Goal: Task Accomplishment & Management: Complete application form

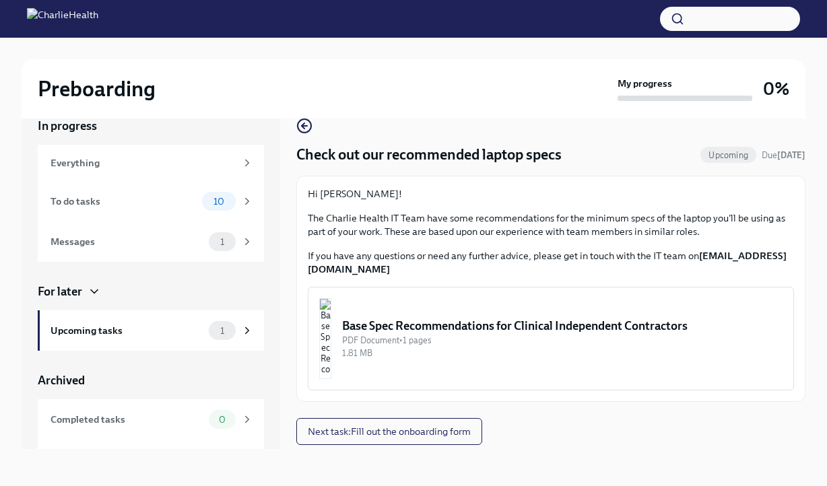
scroll to position [23, 0]
click at [180, 205] on div "To do tasks" at bounding box center [124, 200] width 146 height 15
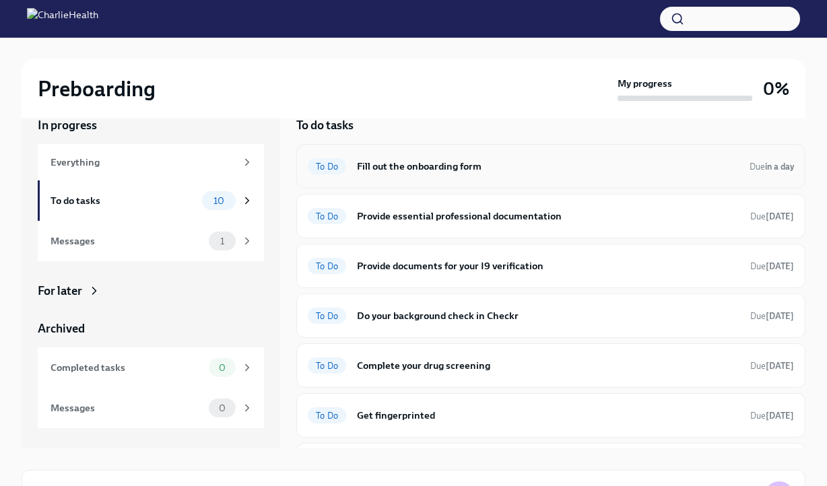
click at [542, 165] on h6 "Fill out the onboarding form" at bounding box center [548, 166] width 382 height 15
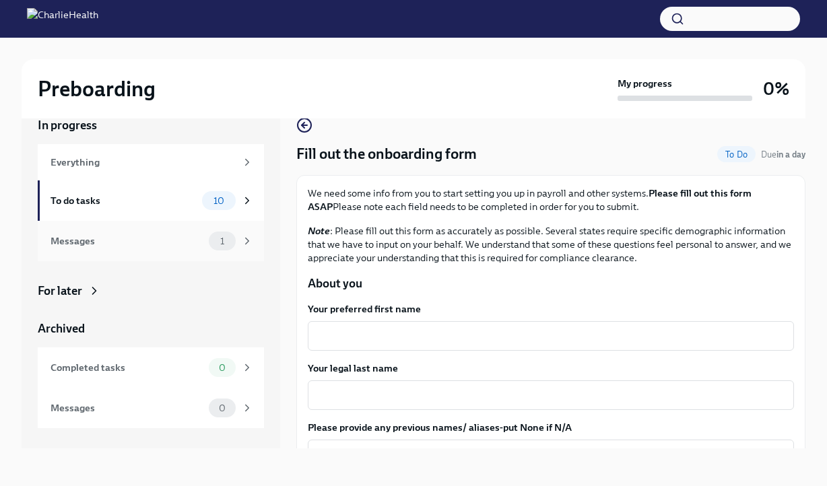
click at [180, 240] on div "Messages" at bounding box center [127, 241] width 153 height 15
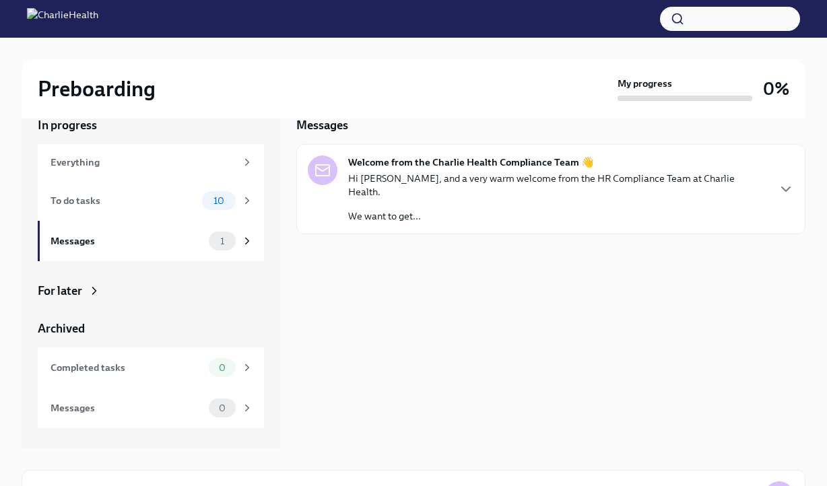
click at [412, 189] on div "Hi [PERSON_NAME], and a very warm welcome from the HR Compliance Team at Charli…" at bounding box center [557, 197] width 419 height 51
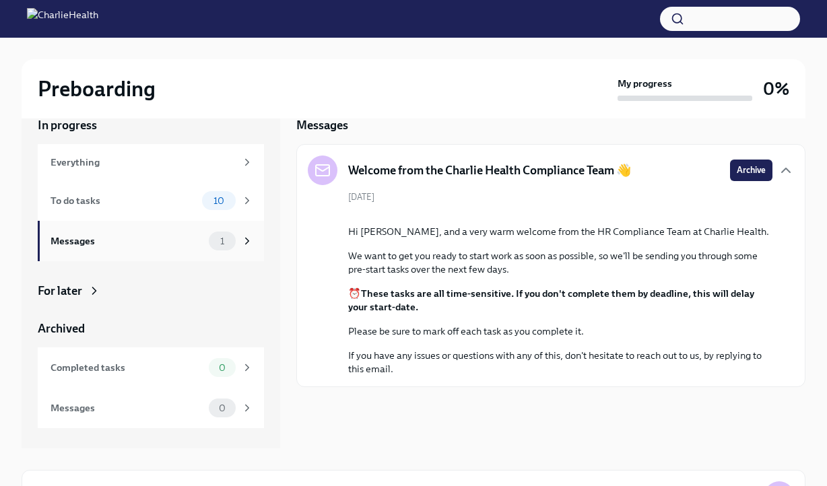
click at [177, 232] on div "Messages 1" at bounding box center [152, 241] width 203 height 19
click at [184, 201] on div "To do tasks" at bounding box center [124, 200] width 146 height 15
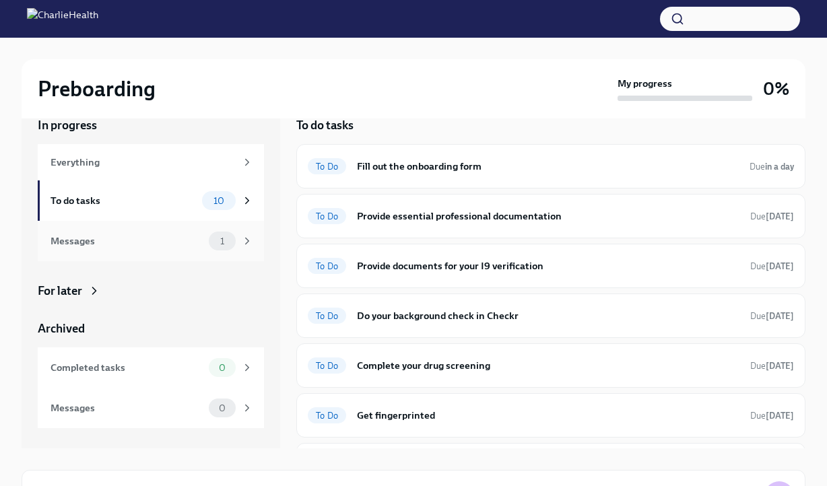
click at [180, 234] on div "Messages" at bounding box center [127, 241] width 153 height 15
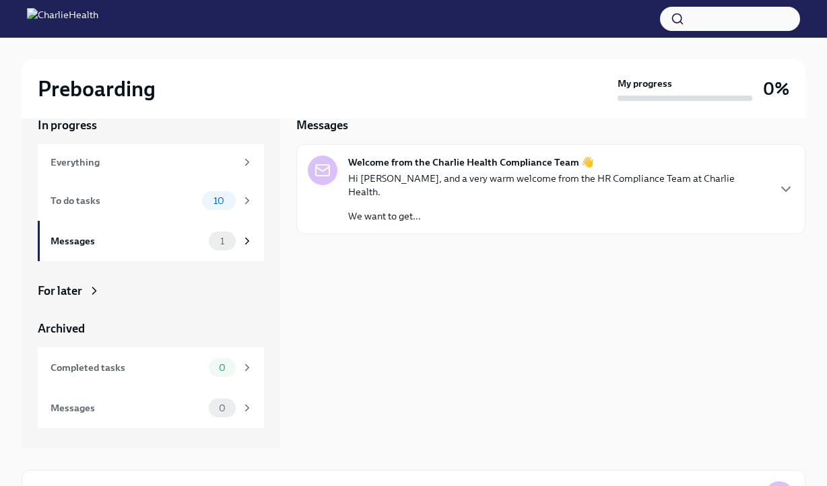
click at [641, 183] on p "Hi [PERSON_NAME], and a very warm welcome from the HR Compliance Team at Charli…" at bounding box center [557, 185] width 419 height 27
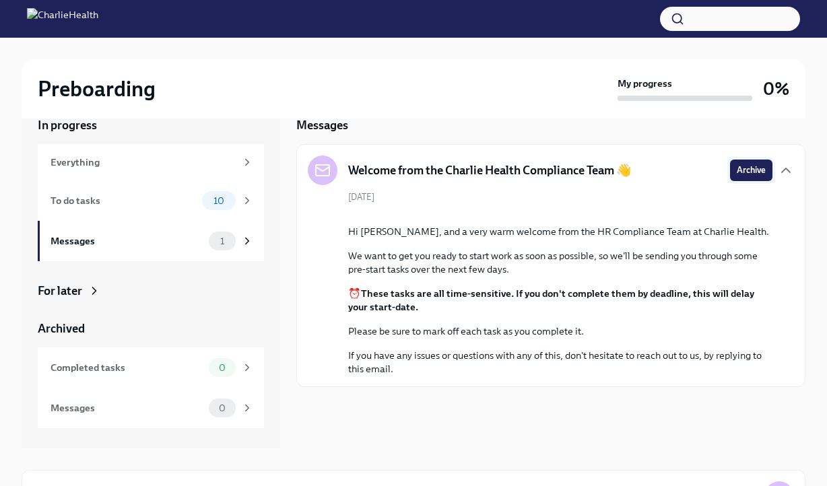
click at [738, 167] on span "Archive" at bounding box center [751, 170] width 29 height 13
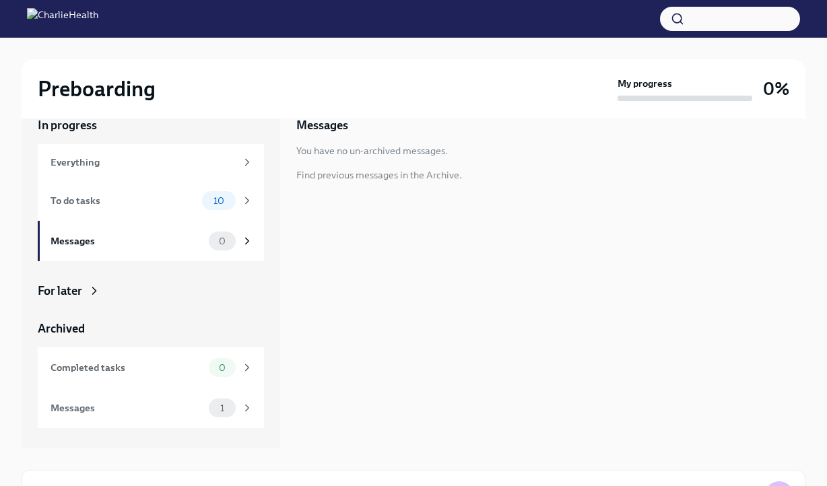
click at [75, 330] on div "Archived" at bounding box center [151, 329] width 226 height 16
click at [93, 410] on div "Messages" at bounding box center [127, 408] width 153 height 15
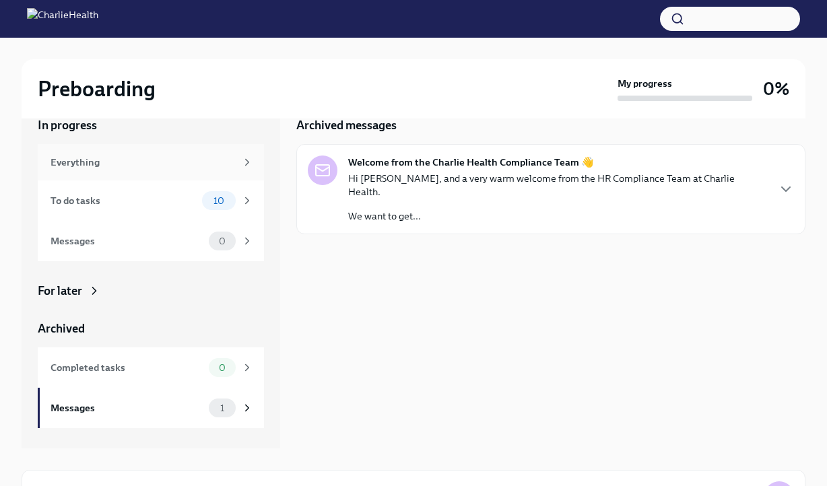
click at [107, 170] on div "Everything" at bounding box center [151, 162] width 226 height 36
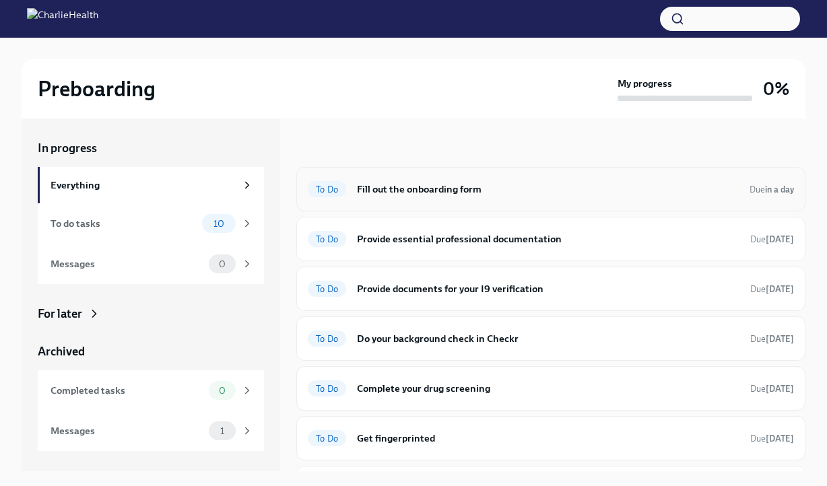
click at [455, 192] on h6 "Fill out the onboarding form" at bounding box center [548, 189] width 382 height 15
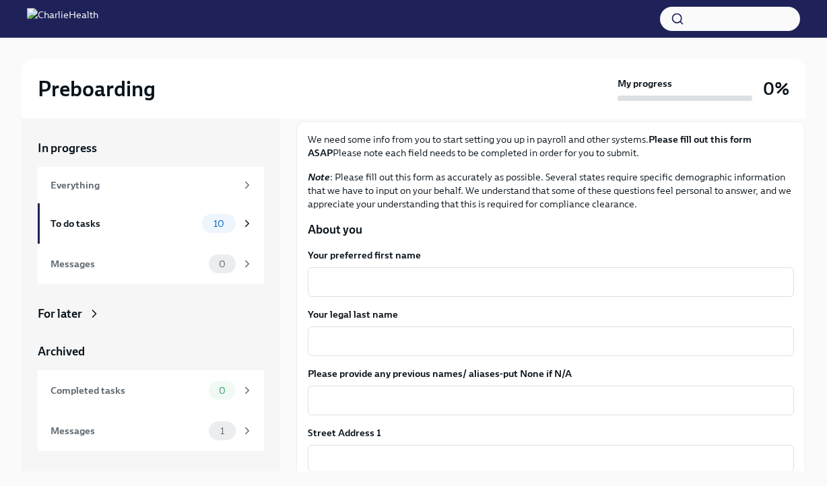
scroll to position [80, 0]
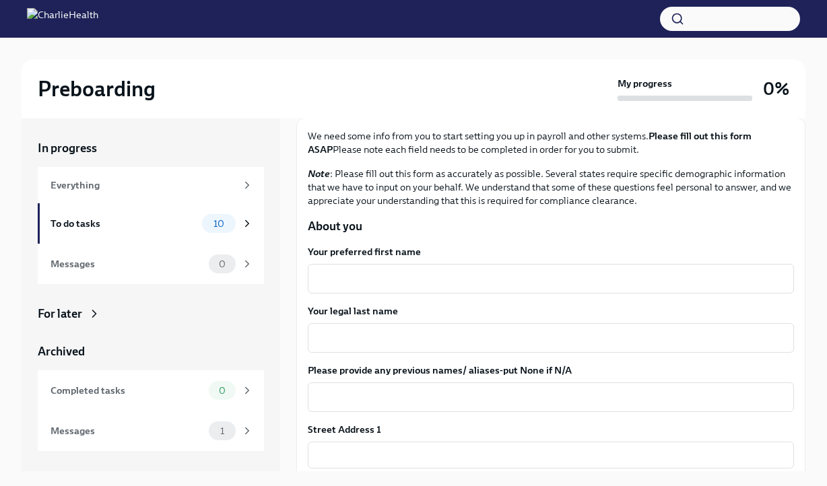
click at [453, 272] on textarea "Your preferred first name" at bounding box center [551, 279] width 470 height 16
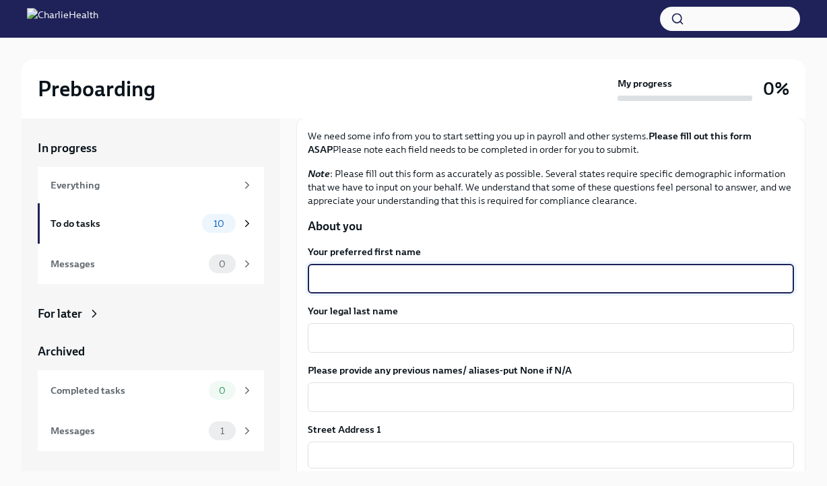
click at [453, 272] on textarea "Your preferred first name" at bounding box center [551, 279] width 470 height 16
type textarea "[PERSON_NAME]"
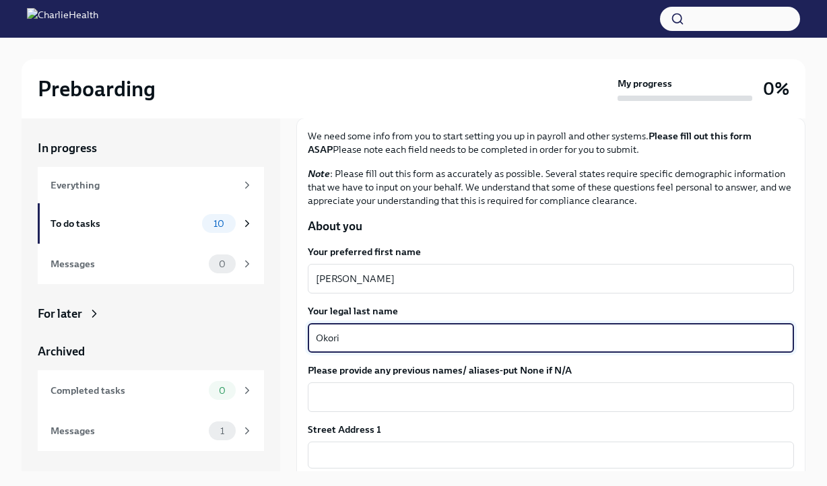
scroll to position [151, 0]
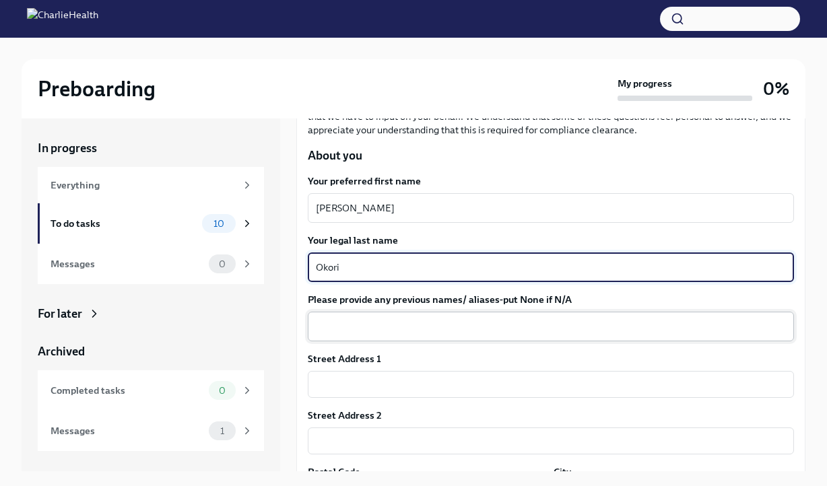
type textarea "Okori"
click at [405, 327] on textarea "Please provide any previous names/ aliases-put None if N/A" at bounding box center [551, 327] width 470 height 16
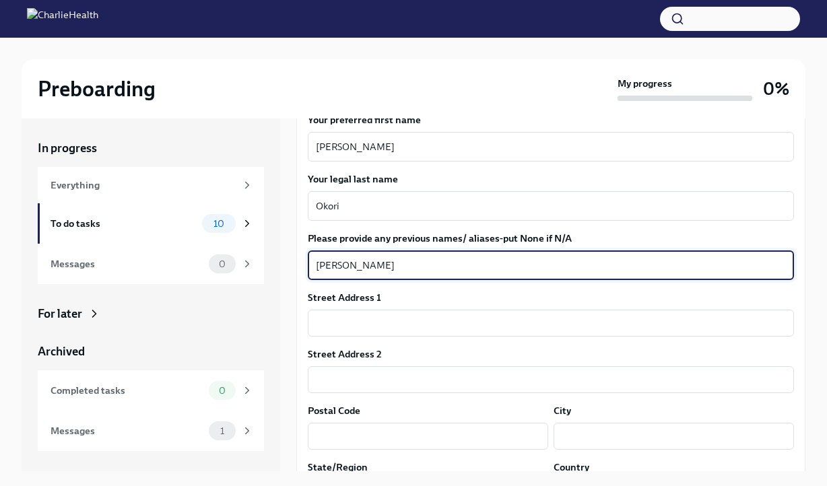
scroll to position [222, 0]
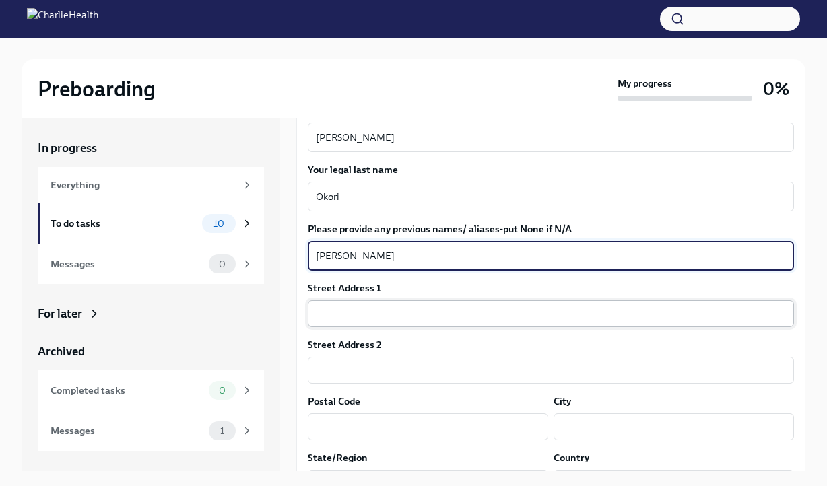
type textarea "[PERSON_NAME]"
click at [399, 315] on input "text" at bounding box center [551, 313] width 486 height 27
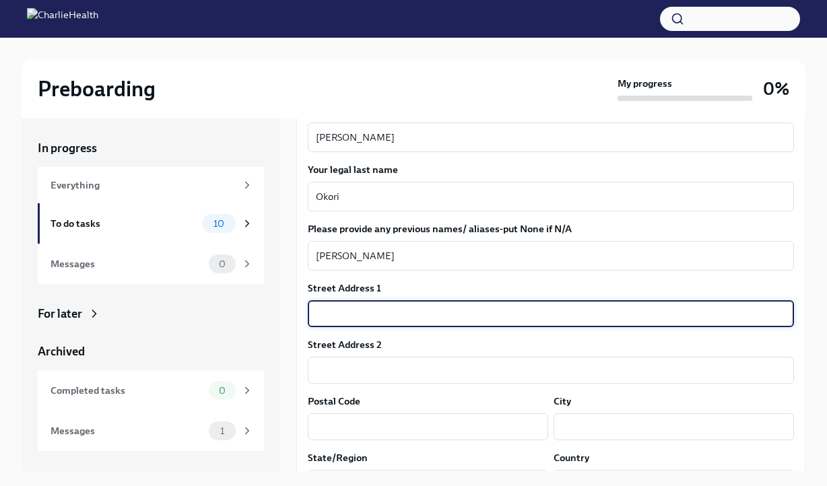
type input "[STREET_ADDRESS][MEDICAL_DATA]"
type input "2213"
type input "33417"
type input "[GEOGRAPHIC_DATA]"
type input "FL"
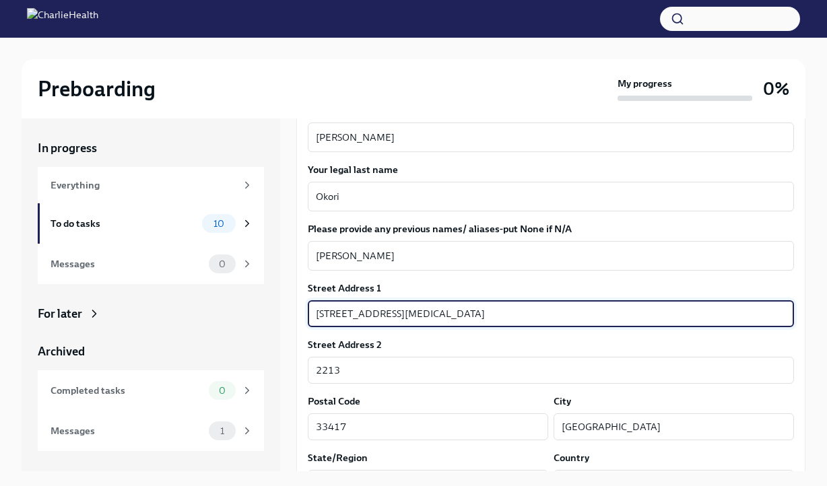
type input "US"
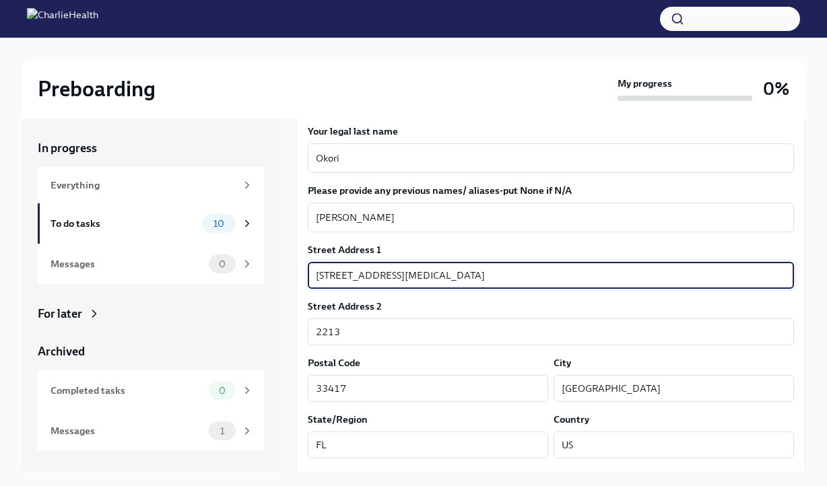
scroll to position [279, 0]
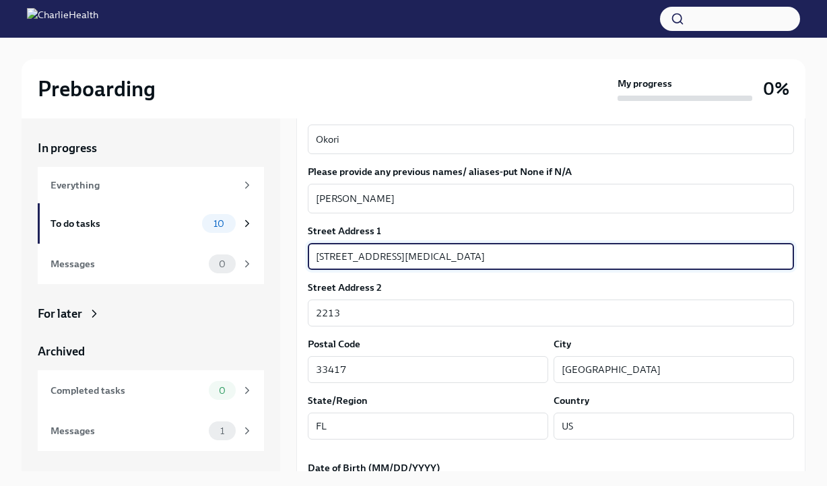
click at [434, 251] on input "[STREET_ADDRESS][MEDICAL_DATA]" at bounding box center [551, 256] width 486 height 27
type input "1"
type input "[STREET_ADDRESS]"
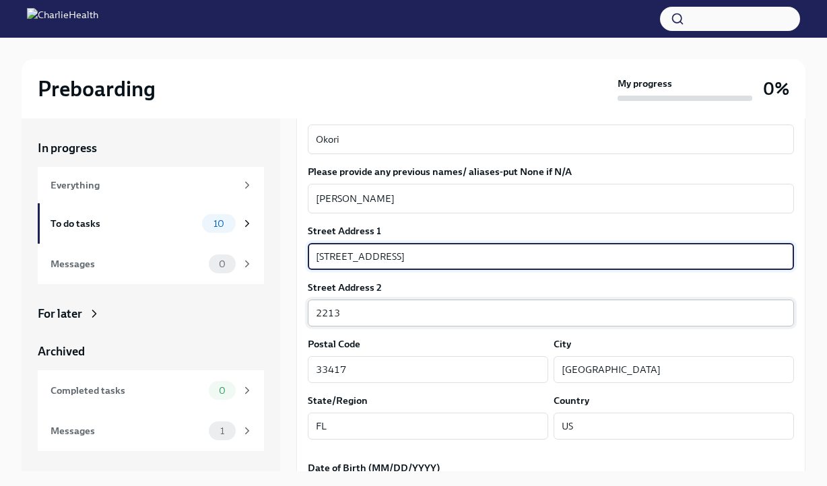
click at [422, 313] on input "2213" at bounding box center [551, 313] width 486 height 27
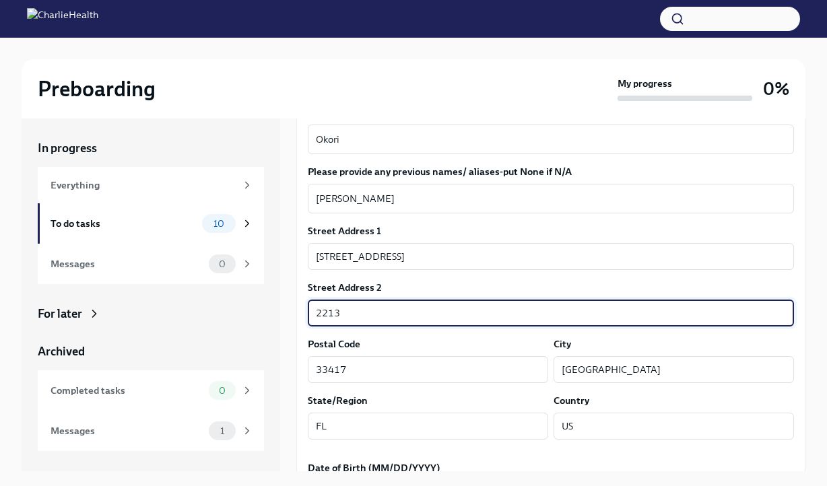
click at [422, 313] on input "2213" at bounding box center [551, 313] width 486 height 27
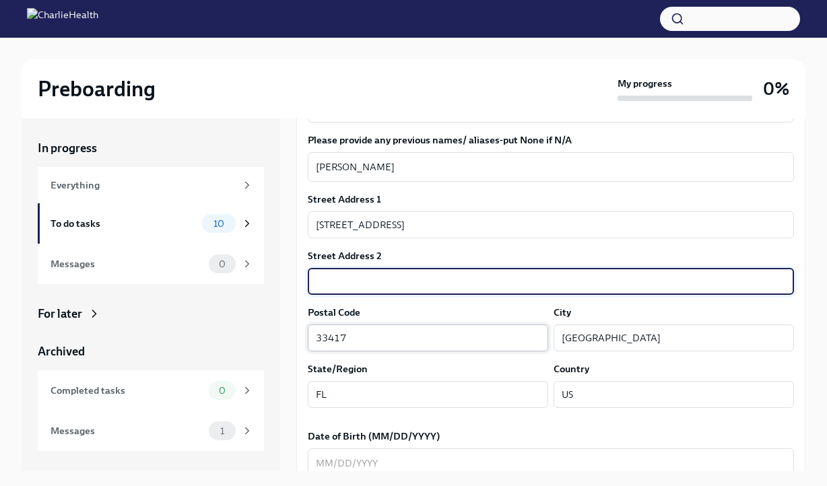
click at [404, 342] on input "33417" at bounding box center [428, 338] width 240 height 27
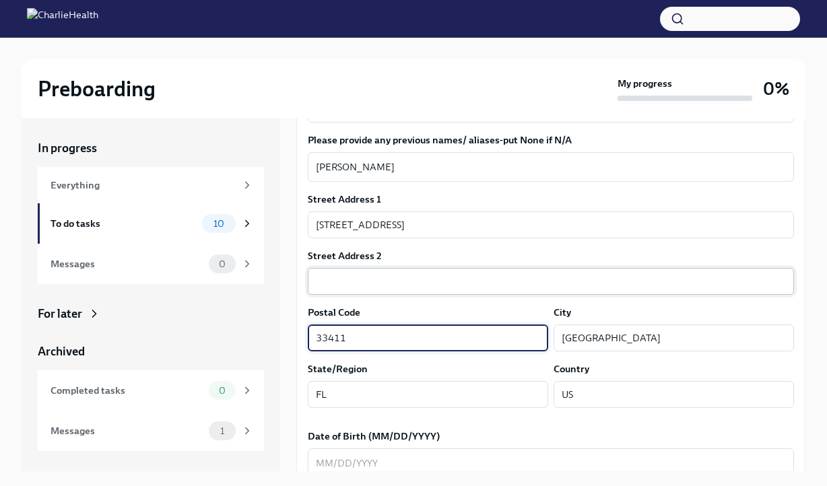
type input "33411"
click at [672, 294] on input "text" at bounding box center [551, 281] width 486 height 27
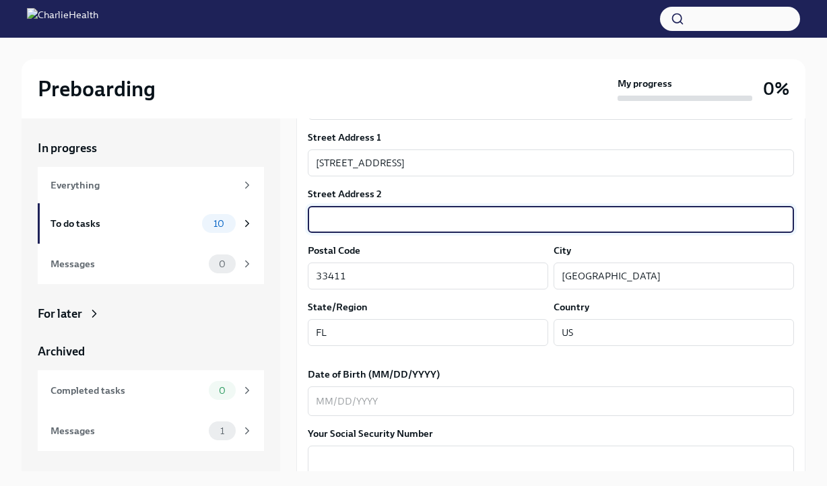
scroll to position [375, 0]
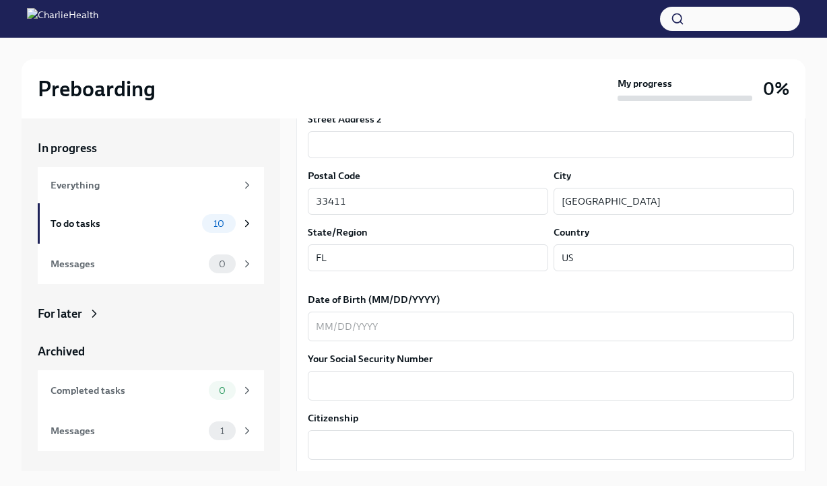
scroll to position [467, 0]
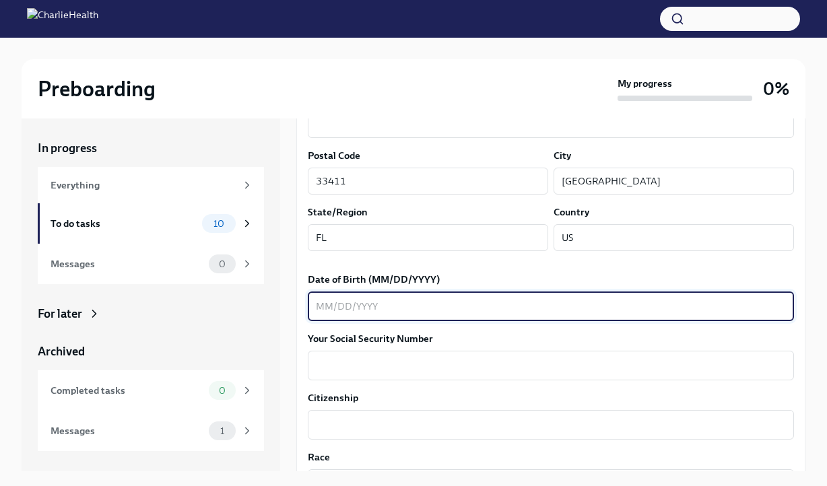
click at [464, 304] on textarea "Date of Birth (MM/DD/YYYY)" at bounding box center [551, 306] width 470 height 16
type textarea "[DATE]"
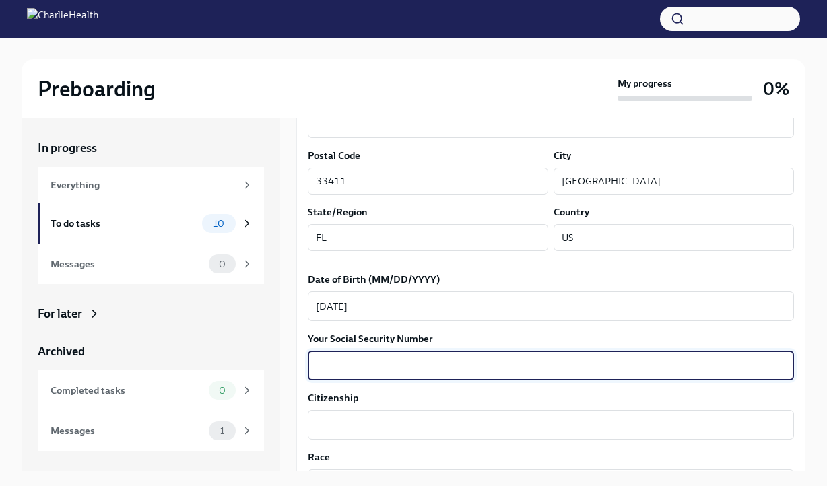
click at [470, 367] on textarea "Your Social Security Number" at bounding box center [551, 366] width 470 height 16
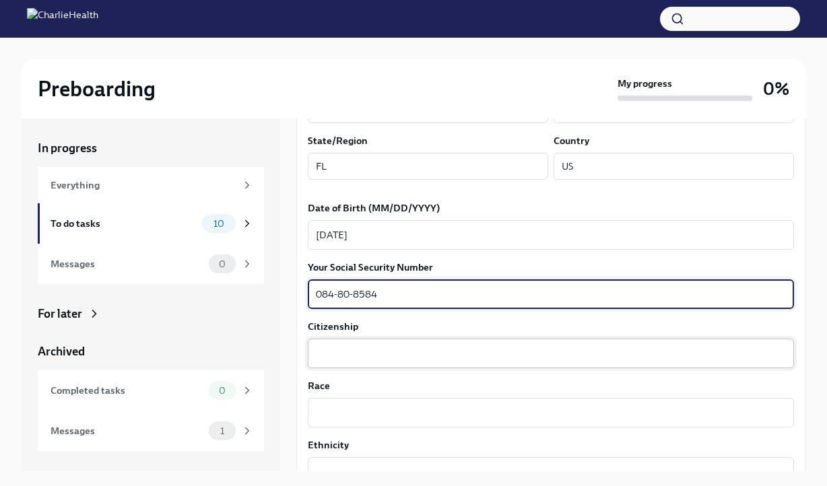
type textarea "084-80-8584"
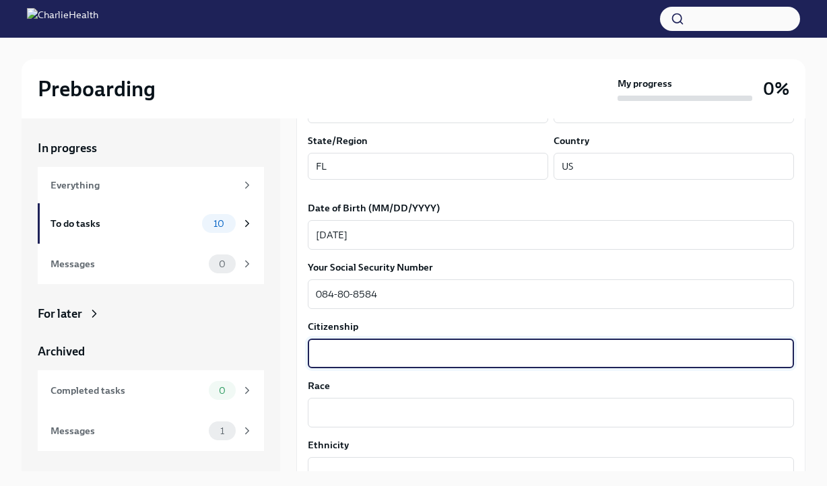
click at [399, 350] on textarea "Citizenship" at bounding box center [551, 354] width 470 height 16
type textarea "[GEOGRAPHIC_DATA]"
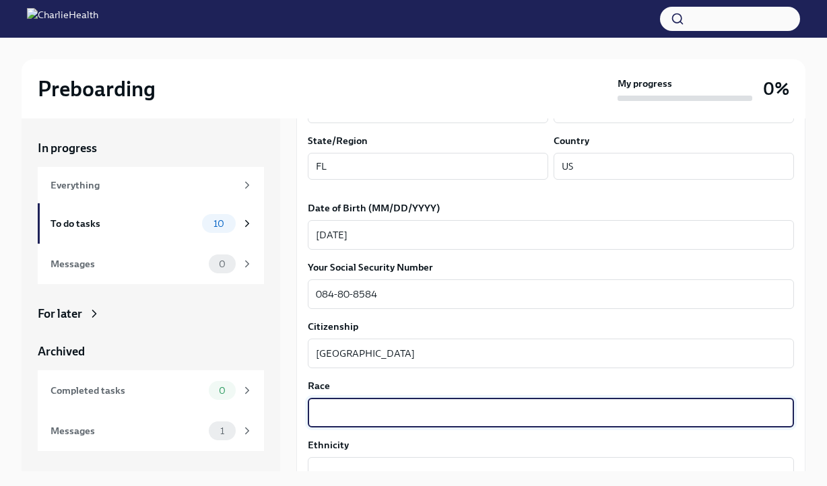
click at [390, 408] on textarea "Race" at bounding box center [551, 413] width 470 height 16
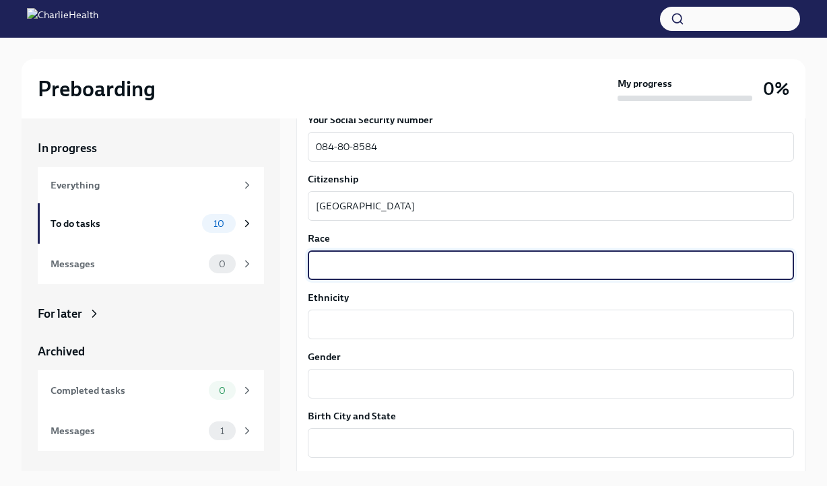
scroll to position [686, 0]
type textarea "Black"
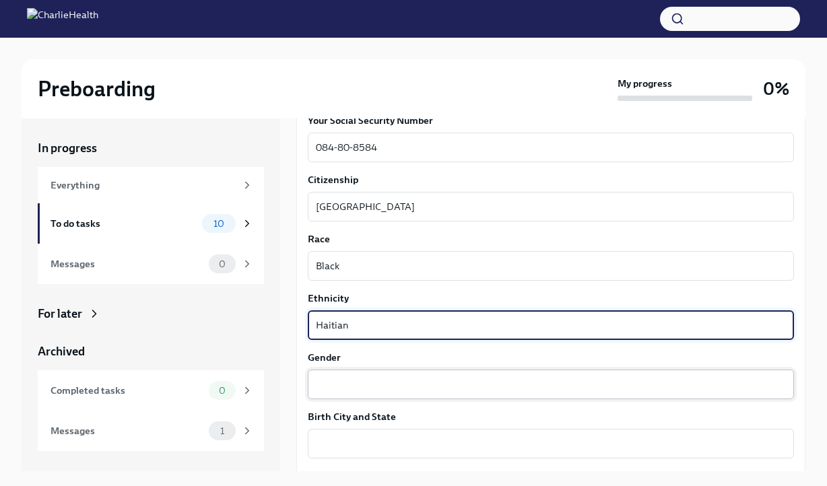
type textarea "Haitian"
click at [372, 385] on textarea "Gender" at bounding box center [551, 385] width 470 height 16
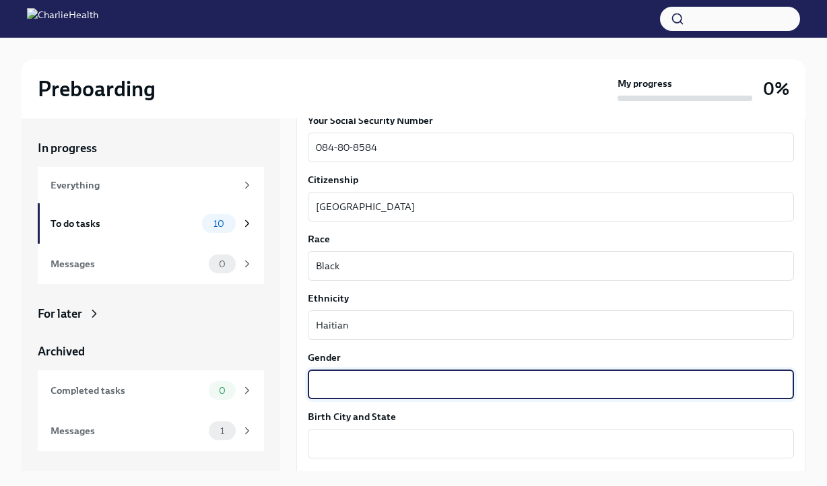
type textarea "f"
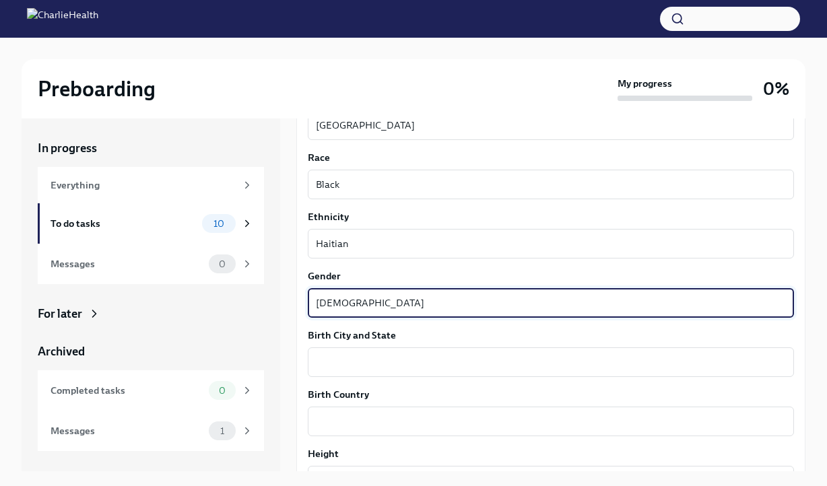
scroll to position [772, 0]
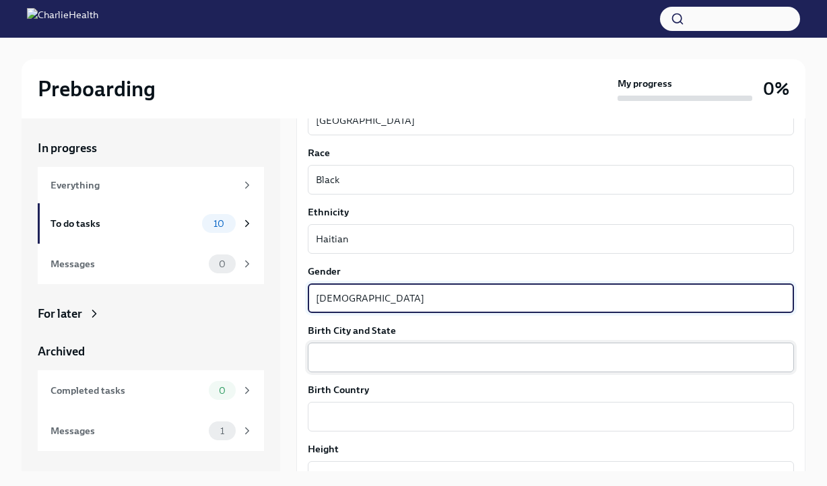
type textarea "[DEMOGRAPHIC_DATA]"
click at [360, 353] on textarea "Birth City and State" at bounding box center [551, 358] width 470 height 16
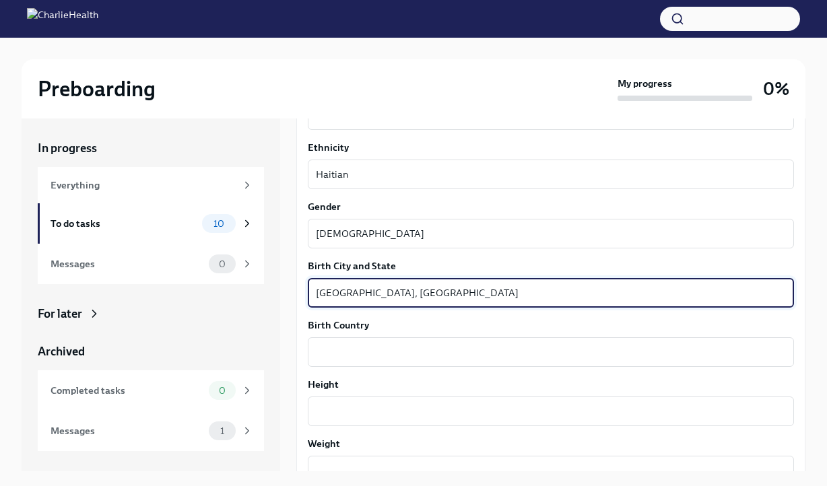
scroll to position [837, 0]
type textarea "[GEOGRAPHIC_DATA], [GEOGRAPHIC_DATA]"
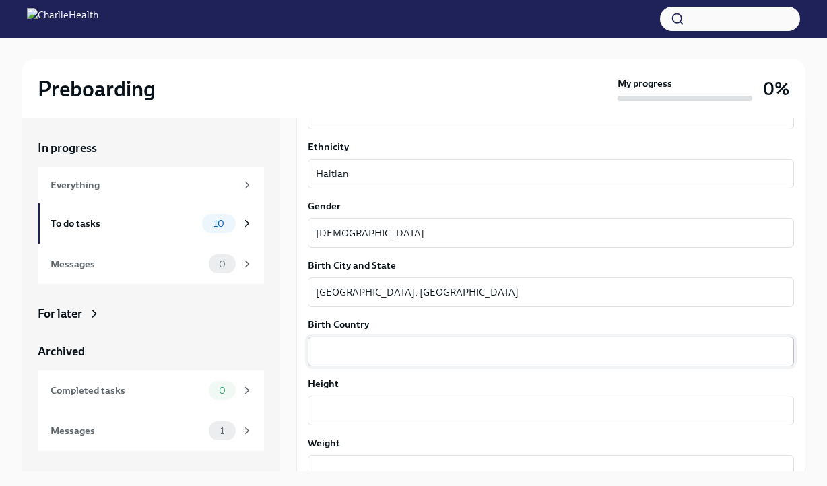
click at [344, 360] on div "x ​" at bounding box center [551, 352] width 486 height 30
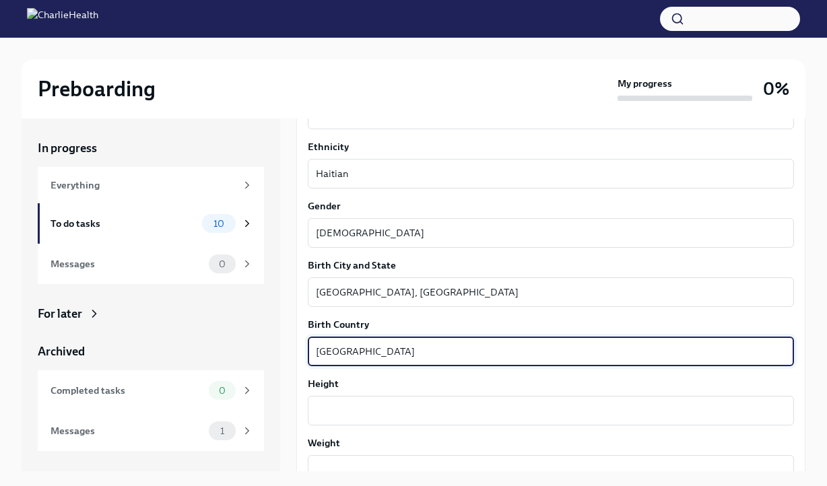
scroll to position [896, 0]
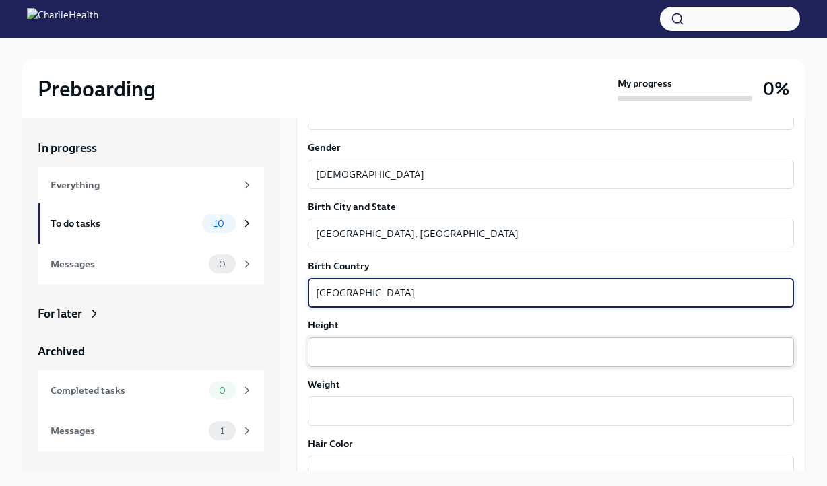
type textarea "[GEOGRAPHIC_DATA]"
click at [344, 351] on textarea "Height" at bounding box center [551, 352] width 470 height 16
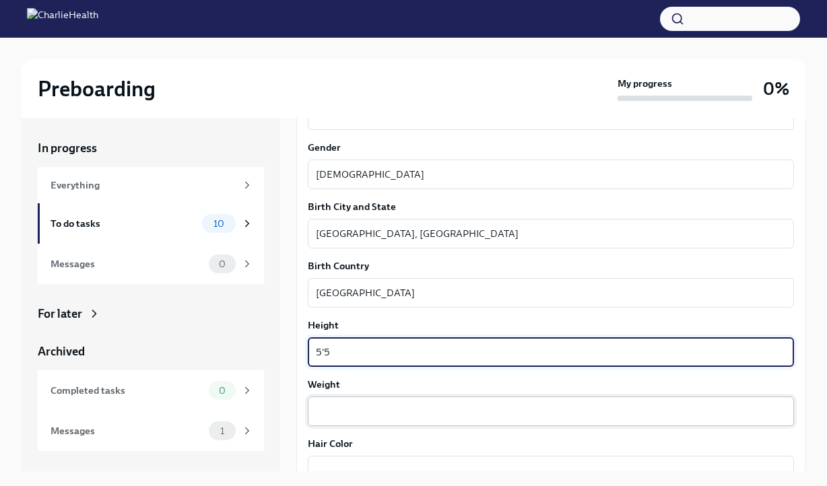
type textarea "5'5"
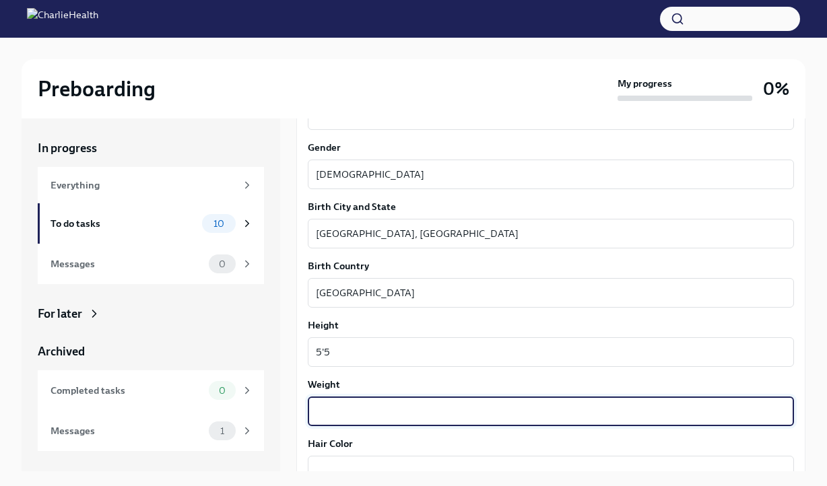
click at [343, 411] on textarea "Weight" at bounding box center [551, 411] width 470 height 16
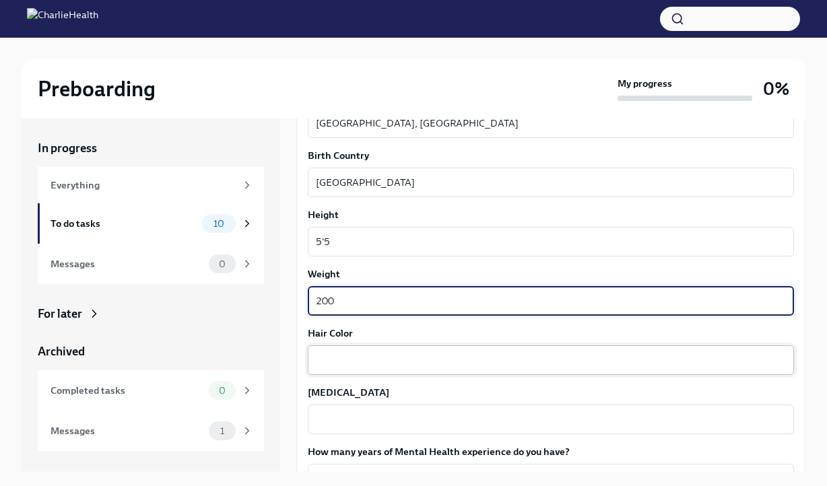
type textarea "200"
click at [342, 366] on textarea "Hair Color" at bounding box center [551, 360] width 470 height 16
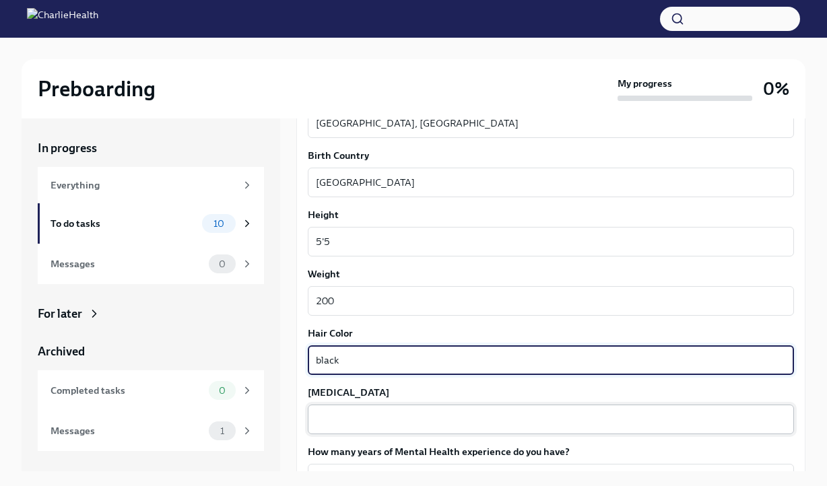
type textarea "black"
click at [344, 410] on div "x ​" at bounding box center [551, 420] width 486 height 30
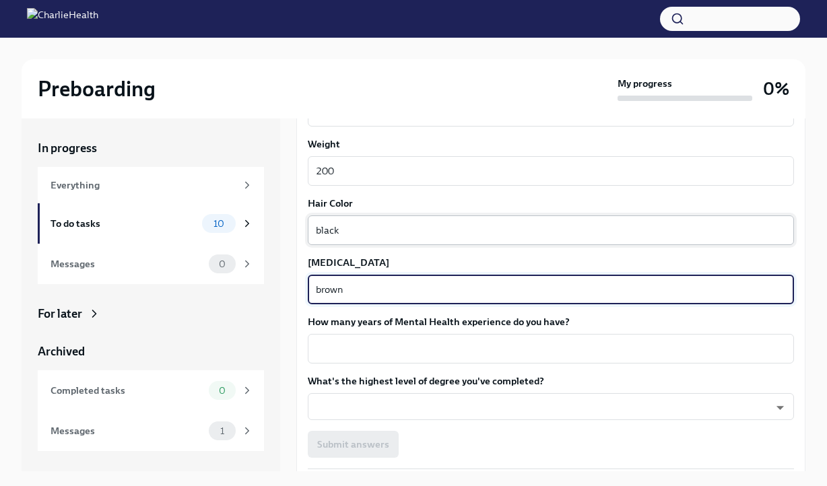
scroll to position [1136, 0]
type textarea "brown"
click at [377, 350] on textarea "How many years of Mental Health experience do you have?" at bounding box center [551, 350] width 470 height 16
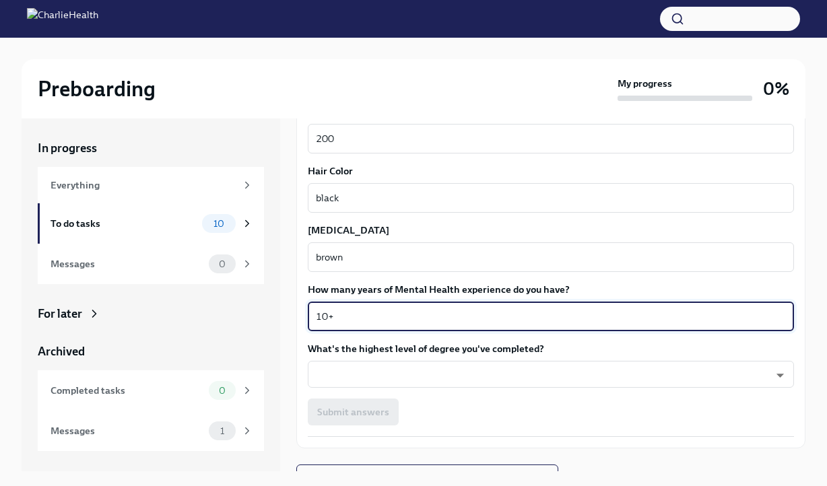
scroll to position [1178, 0]
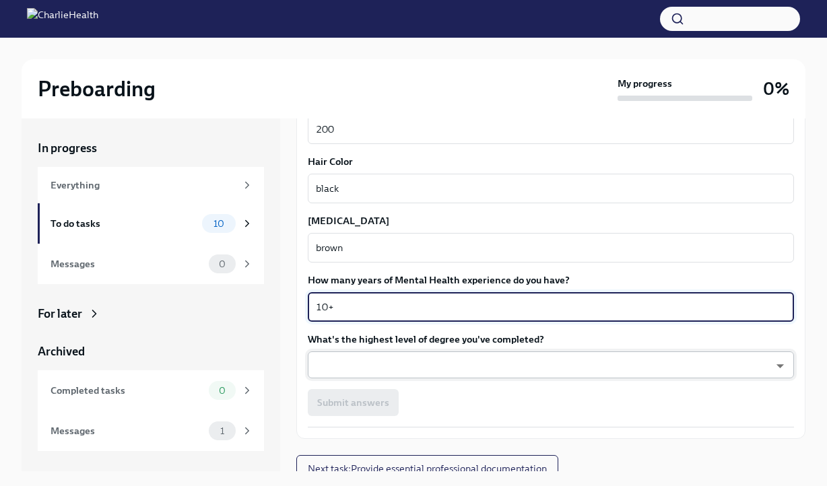
type textarea "10+"
click at [395, 362] on body "Preboarding My progress 0% In progress Everything To do tasks 10 Messages 0 For…" at bounding box center [413, 254] width 827 height 509
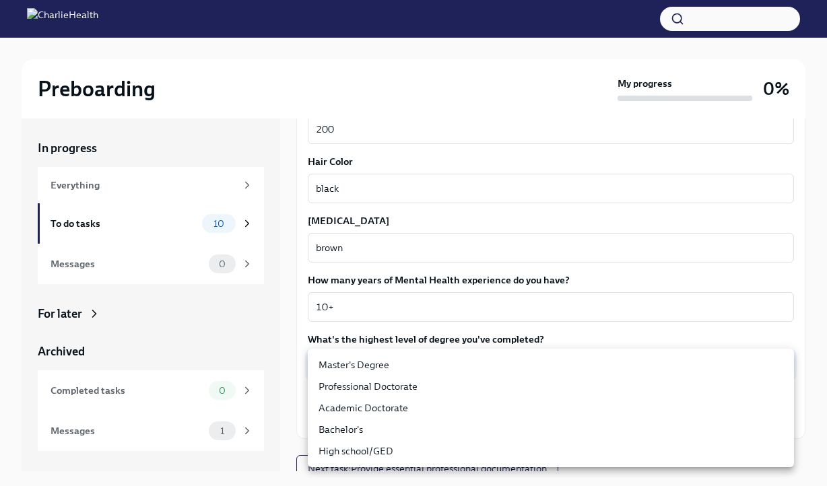
click at [395, 370] on li "Master's Degree" at bounding box center [551, 365] width 486 height 22
type input "2vBr-ghkD"
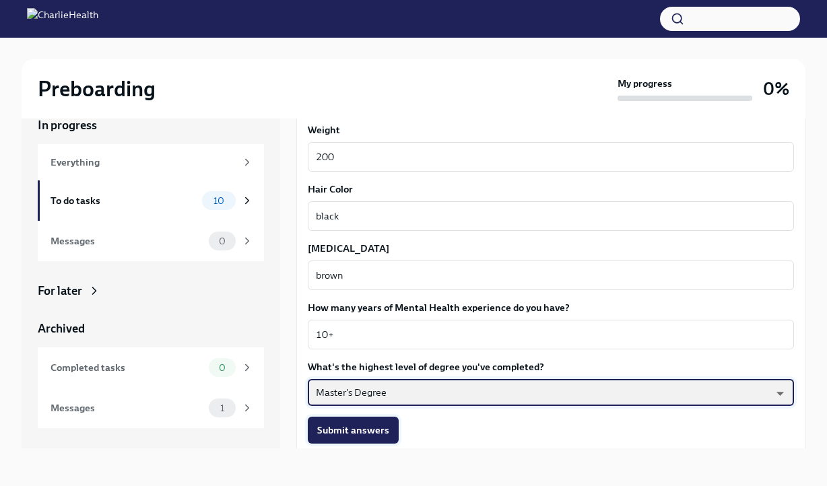
scroll to position [1189, 0]
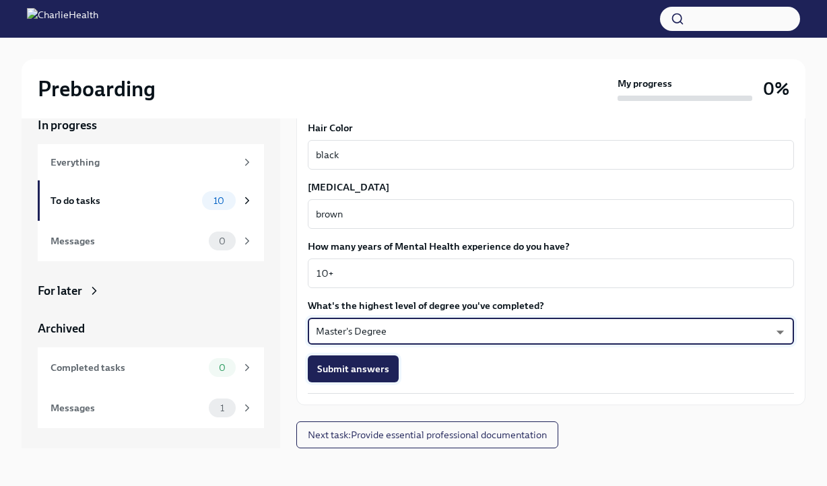
click at [369, 370] on span "Submit answers" at bounding box center [353, 368] width 72 height 13
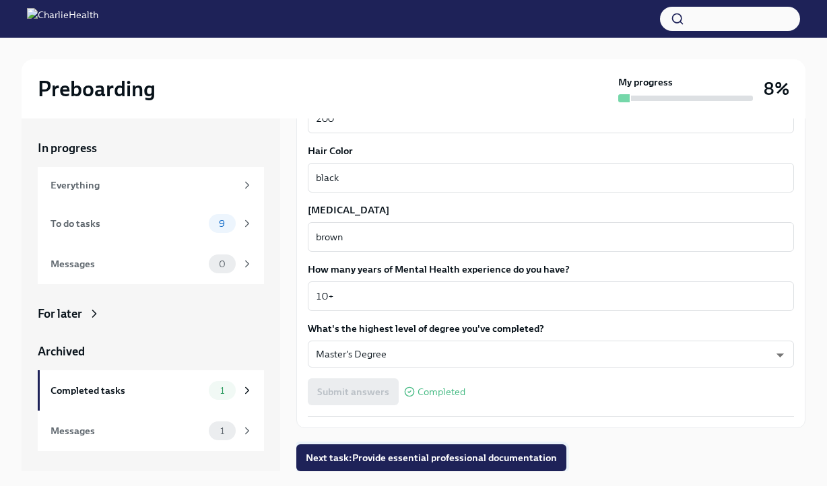
click at [435, 451] on span "Next task : Provide essential professional documentation" at bounding box center [431, 457] width 251 height 13
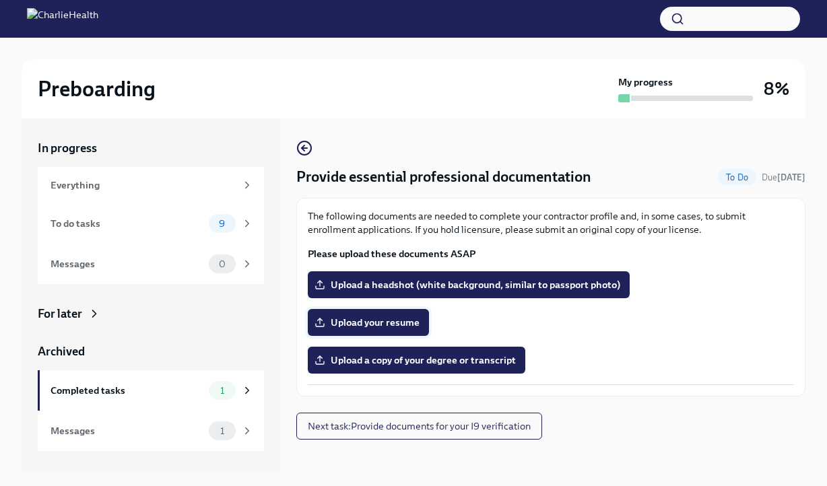
click at [392, 322] on span "Upload your resume" at bounding box center [368, 322] width 102 height 13
click at [0, 0] on input "Upload your resume" at bounding box center [0, 0] width 0 height 0
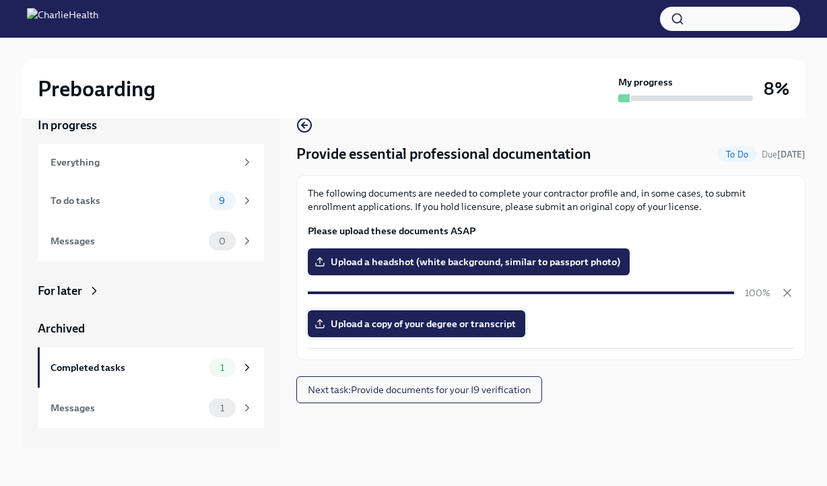
scroll to position [11, 0]
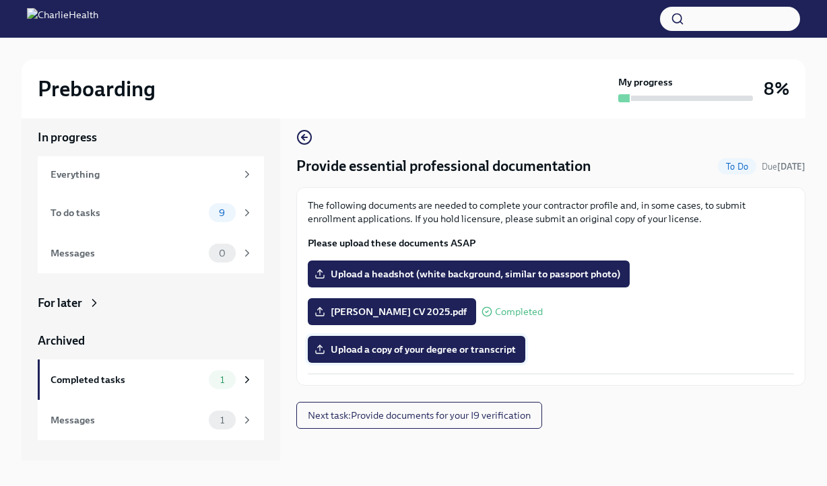
click at [412, 350] on span "Upload a copy of your degree or transcript" at bounding box center [416, 349] width 199 height 13
click at [0, 0] on input "Upload a copy of your degree or transcript" at bounding box center [0, 0] width 0 height 0
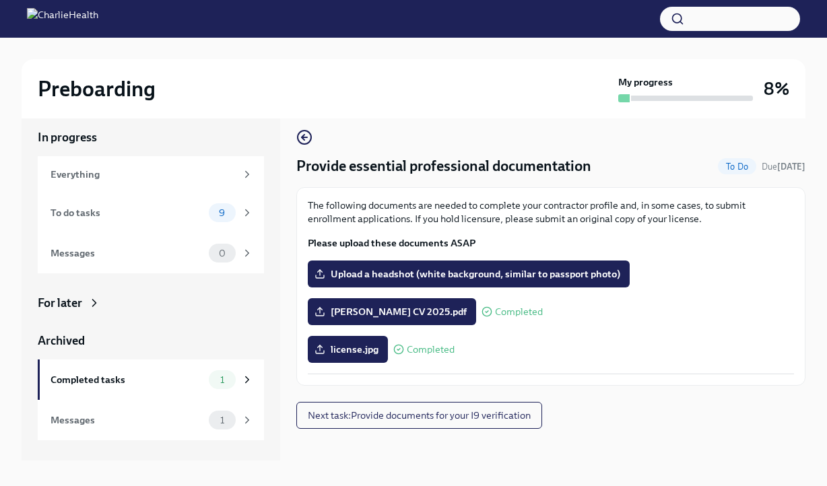
scroll to position [23, 0]
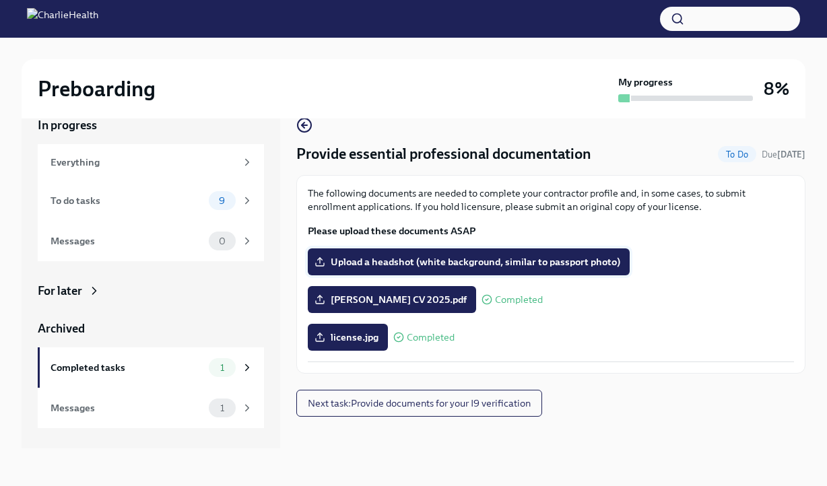
click at [437, 255] on span "Upload a headshot (white background, similar to passport photo)" at bounding box center [468, 261] width 303 height 13
click at [0, 0] on input "Upload a headshot (white background, similar to passport photo)" at bounding box center [0, 0] width 0 height 0
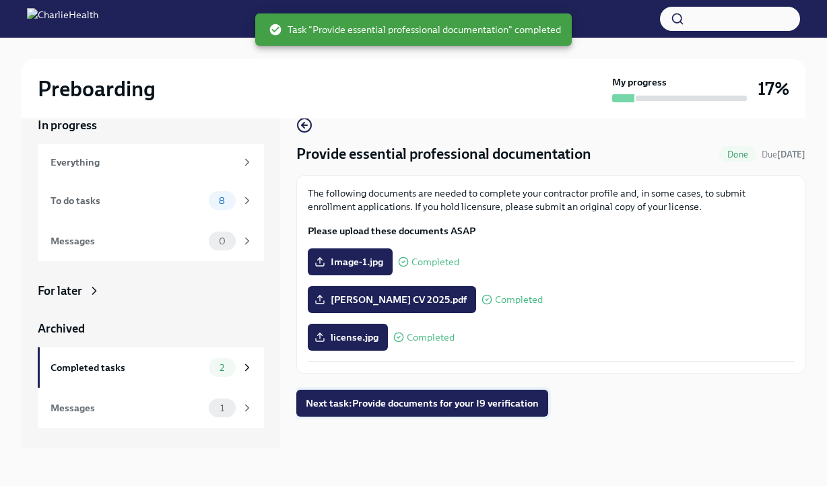
click at [513, 393] on button "Next task : Provide documents for your I9 verification" at bounding box center [422, 403] width 252 height 27
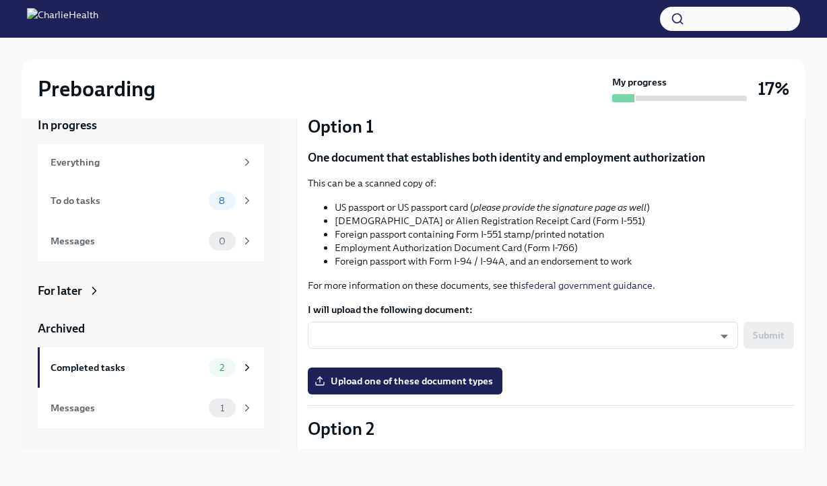
scroll to position [110, 0]
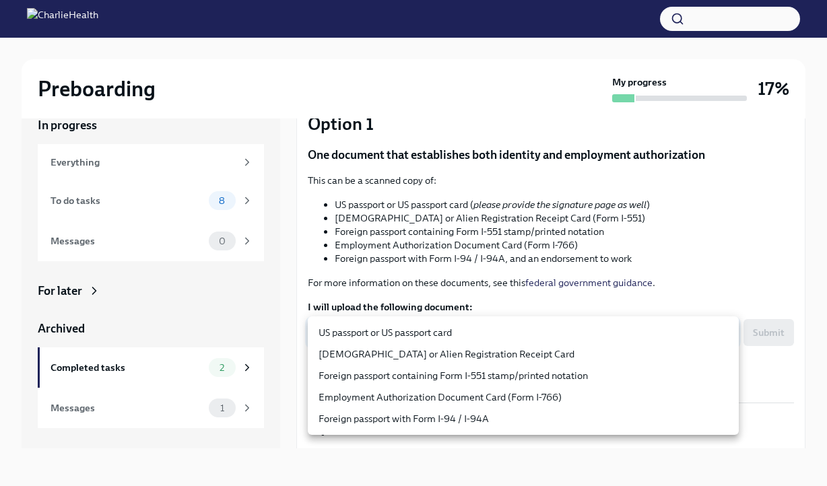
click at [574, 334] on body "Preboarding My progress 17% In progress Everything To do tasks 8 Messages 0 For…" at bounding box center [413, 231] width 827 height 509
click at [641, 281] on div at bounding box center [413, 243] width 827 height 486
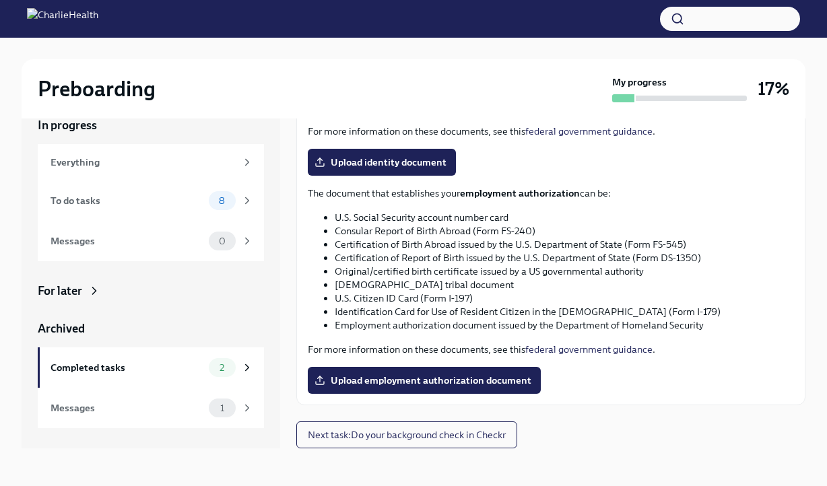
scroll to position [572, 0]
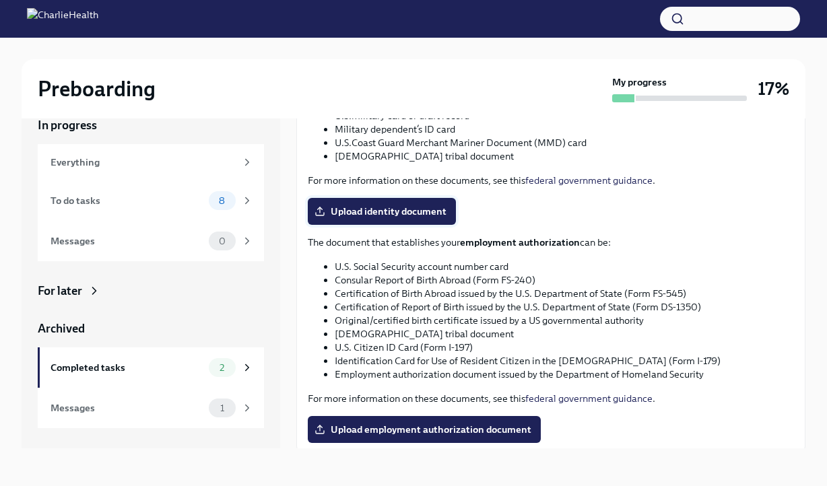
click at [433, 218] on span "Upload identity document" at bounding box center [381, 211] width 129 height 13
click at [0, 0] on input "Upload identity document" at bounding box center [0, 0] width 0 height 0
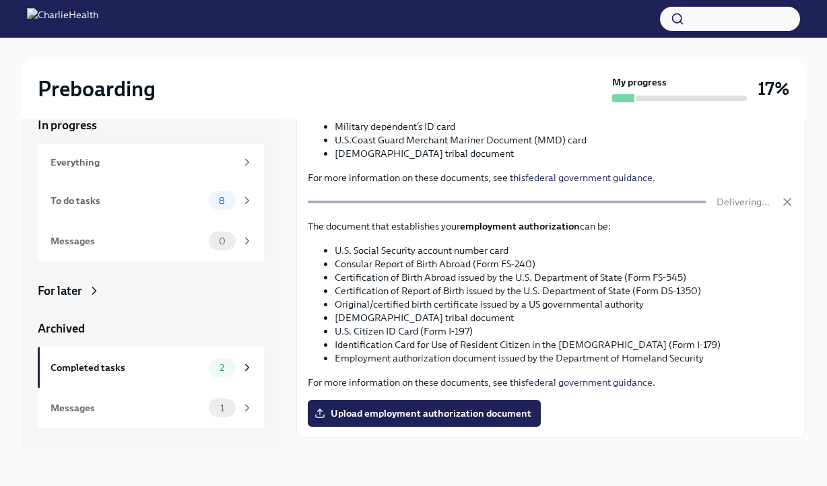
scroll to position [586, 0]
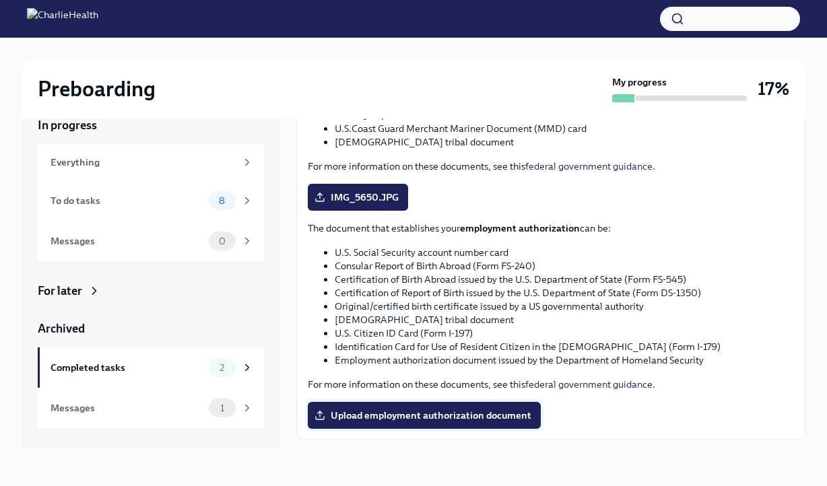
click at [430, 410] on span "Upload employment authorization document" at bounding box center [424, 415] width 214 height 13
click at [0, 0] on input "Upload employment authorization document" at bounding box center [0, 0] width 0 height 0
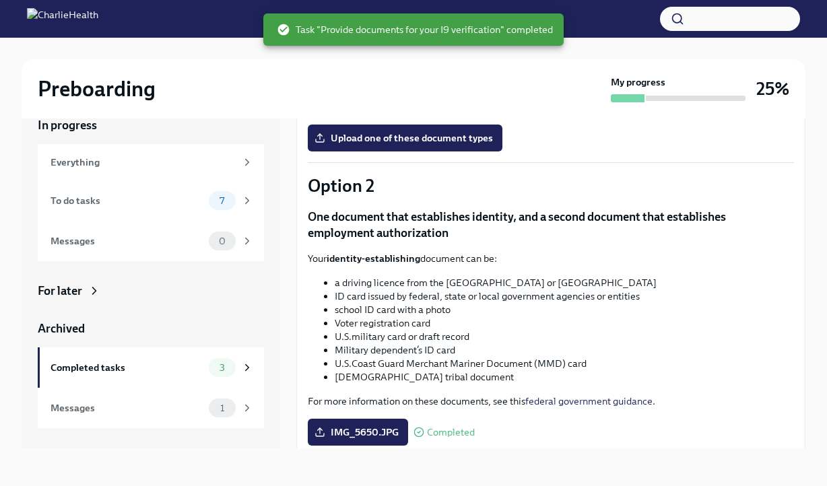
scroll to position [621, 0]
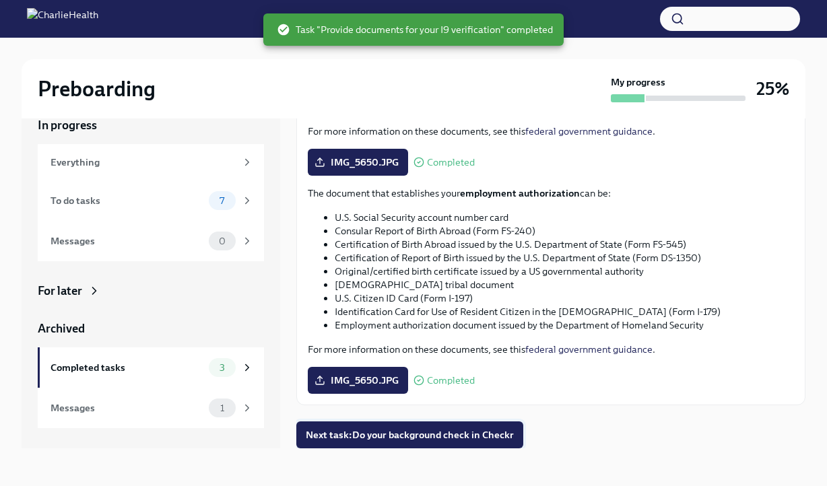
click at [452, 436] on span "Next task : Do your background check in Checkr" at bounding box center [410, 434] width 208 height 13
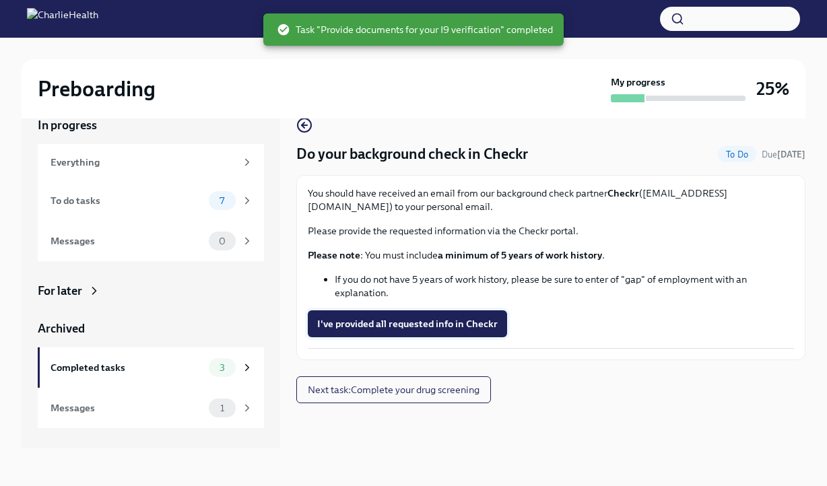
click at [470, 330] on span "I've provided all requested info in Checkr" at bounding box center [407, 323] width 181 height 13
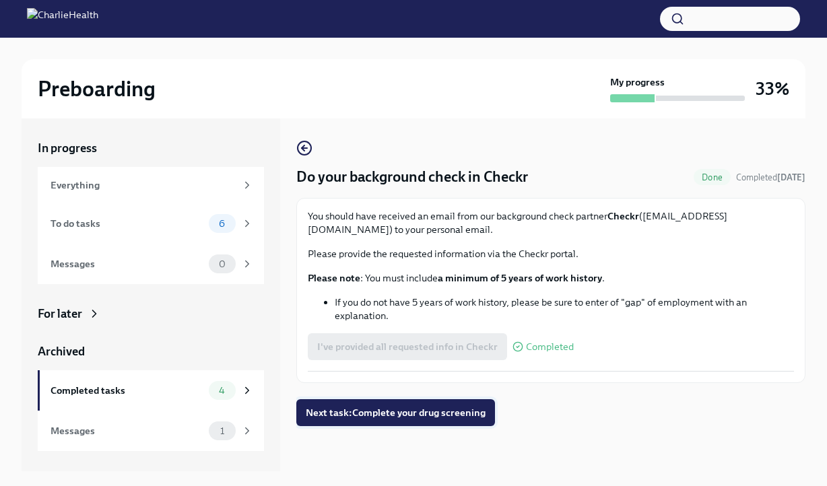
click at [450, 406] on span "Next task : Complete your drug screening" at bounding box center [396, 412] width 180 height 13
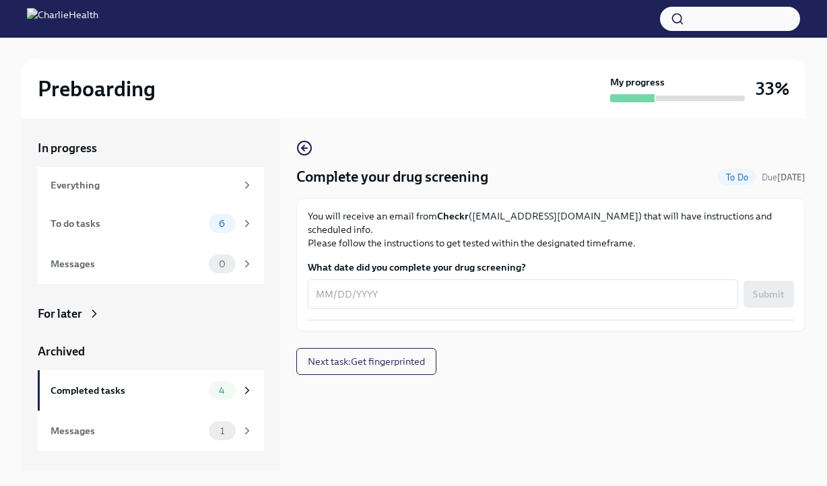
scroll to position [23, 0]
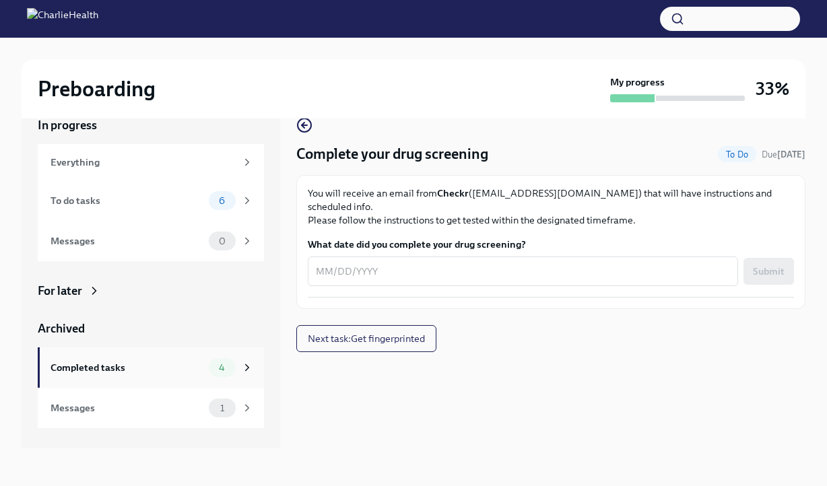
click at [140, 364] on div "Completed tasks" at bounding box center [127, 367] width 153 height 15
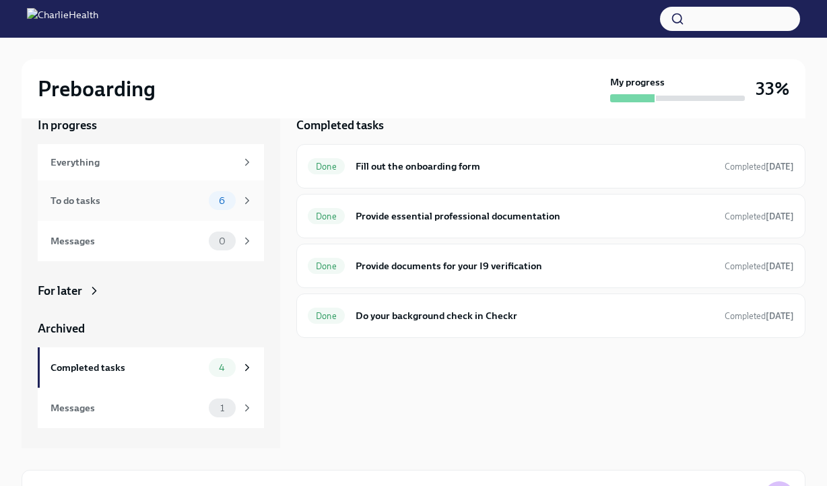
click at [127, 207] on div "To do tasks" at bounding box center [127, 200] width 153 height 15
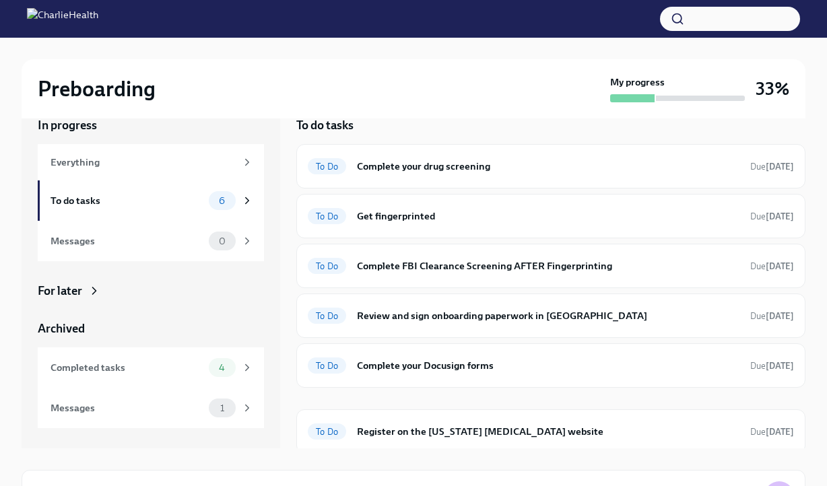
scroll to position [5, 0]
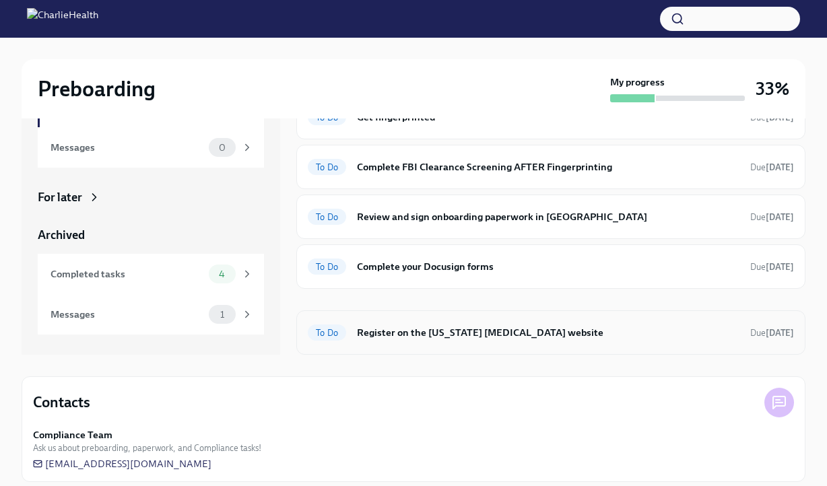
click at [449, 340] on div "To Do Register on the [US_STATE] [MEDICAL_DATA] website Due [DATE]" at bounding box center [551, 333] width 486 height 22
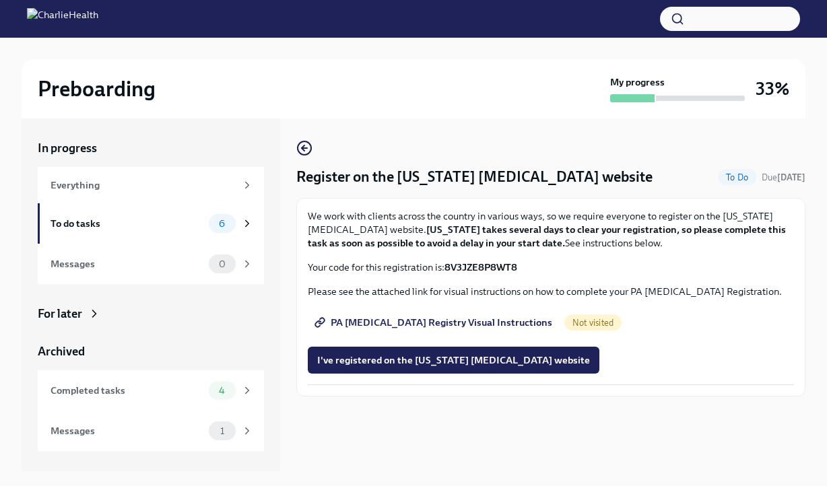
click at [479, 264] on strong "8V3JZE8P8WT8" at bounding box center [481, 267] width 73 height 12
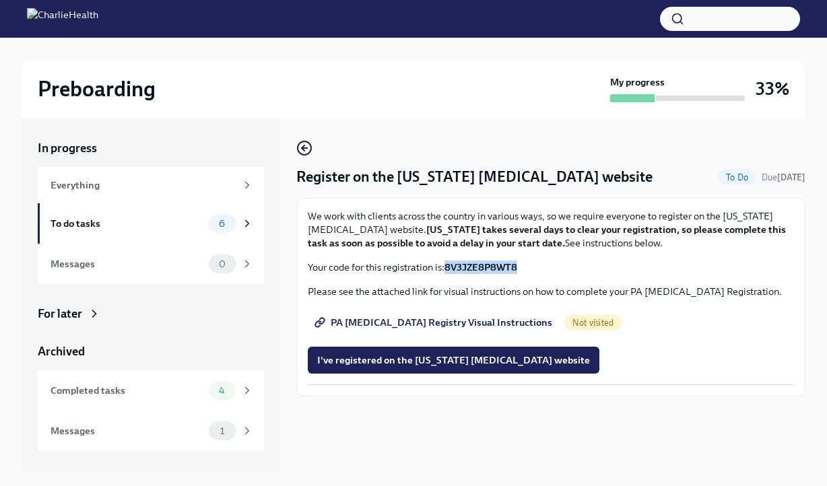
click at [416, 325] on span "PA [MEDICAL_DATA] Registry Visual Instructions" at bounding box center [434, 322] width 235 height 13
click at [199, 180] on div "Everything" at bounding box center [143, 185] width 185 height 15
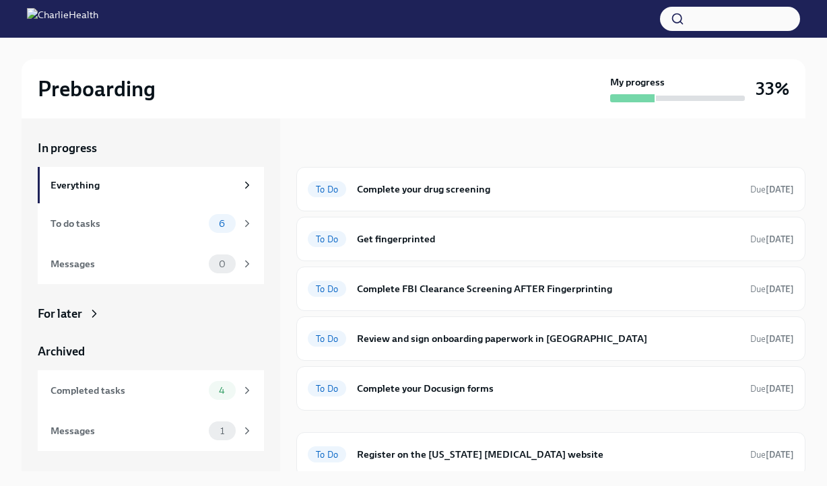
scroll to position [1, 0]
